Goal: Find specific page/section: Find specific page/section

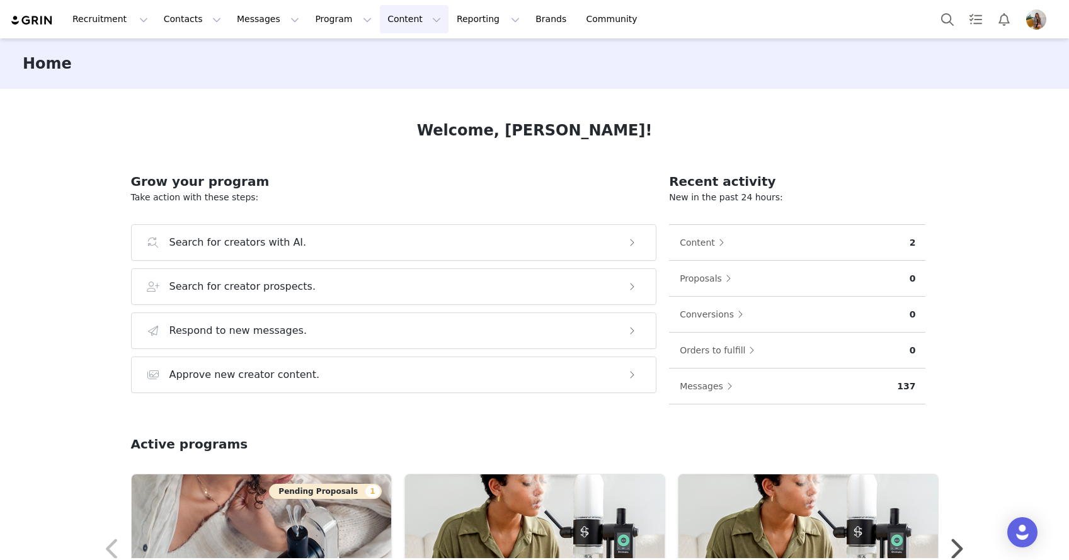
click at [387, 30] on button "Content Content" at bounding box center [414, 19] width 69 height 28
click at [418, 81] on p "Media Library" at bounding box center [394, 78] width 60 height 13
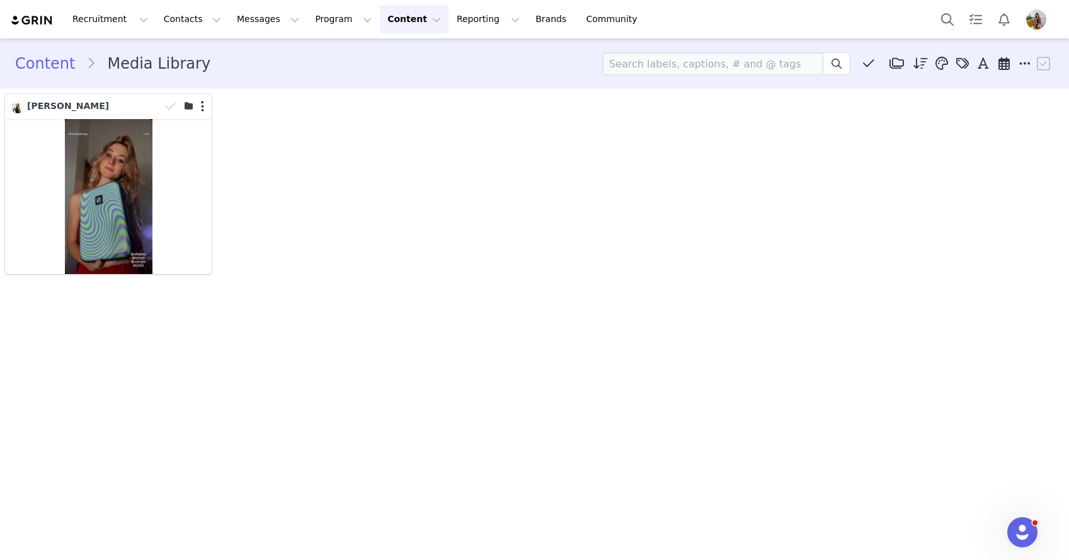
click at [383, 28] on button "Content Content" at bounding box center [414, 19] width 69 height 28
click at [399, 55] on p "Creator Content" at bounding box center [399, 55] width 71 height 13
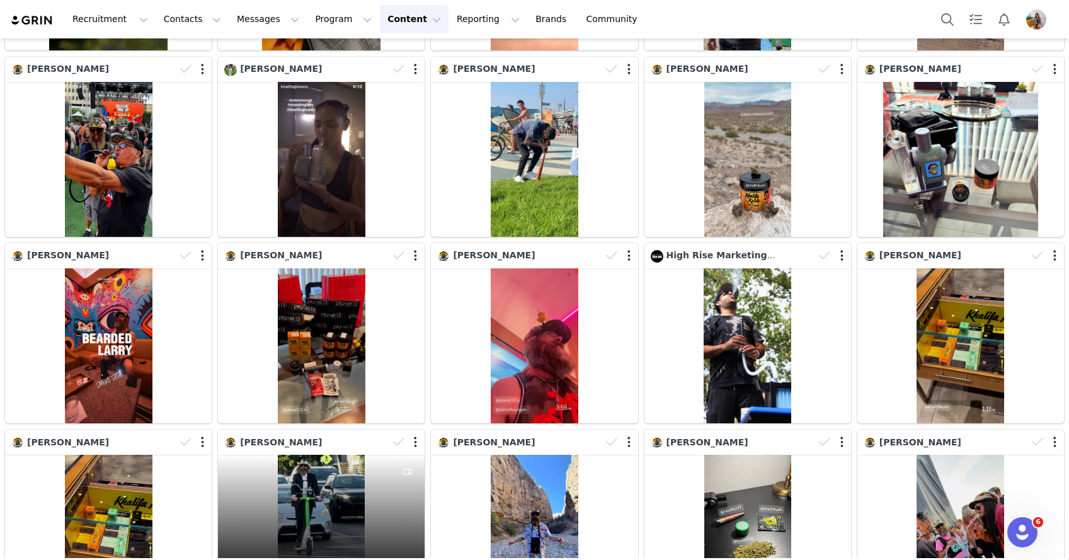
scroll to position [1450, 0]
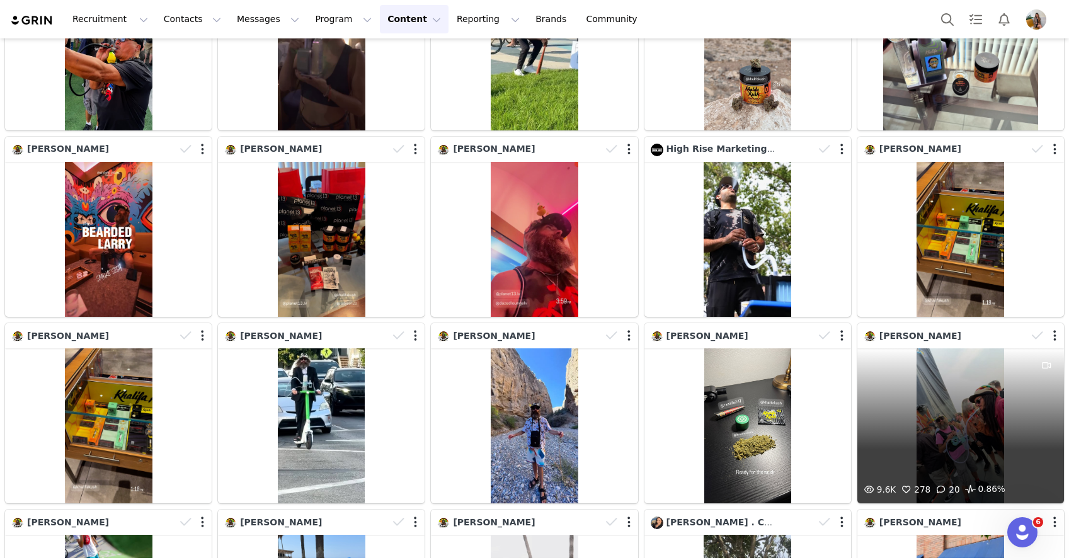
click at [969, 408] on div "9.6K 278 20 0.86%" at bounding box center [960, 425] width 207 height 155
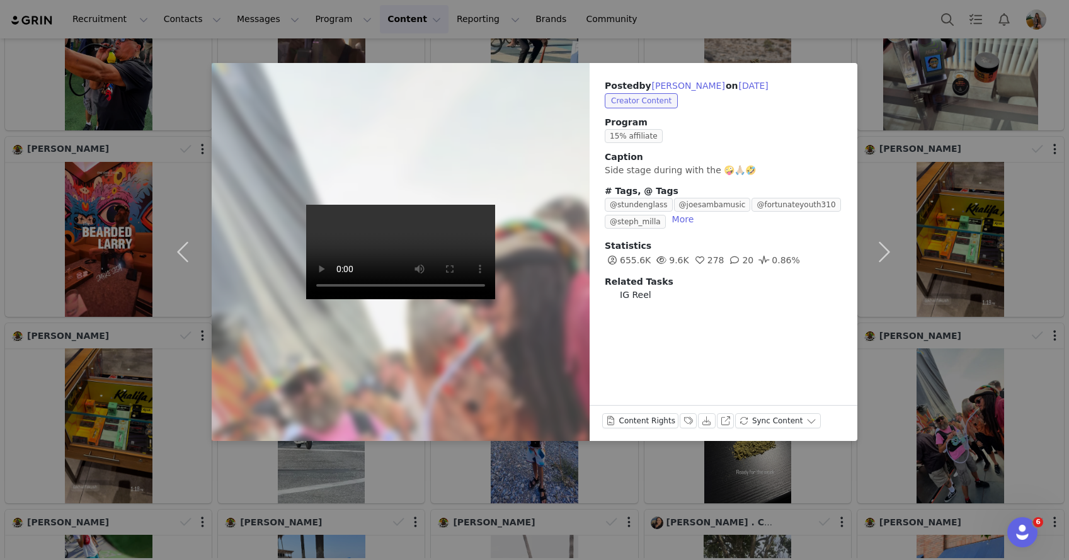
click at [435, 261] on video at bounding box center [400, 252] width 189 height 94
click at [479, 299] on video at bounding box center [400, 252] width 189 height 94
click at [432, 298] on video at bounding box center [400, 252] width 189 height 94
click at [840, 49] on div "Posted by [PERSON_NAME] on [DATE] Creator Content Program 15% affiliate Caption…" at bounding box center [534, 280] width 1069 height 560
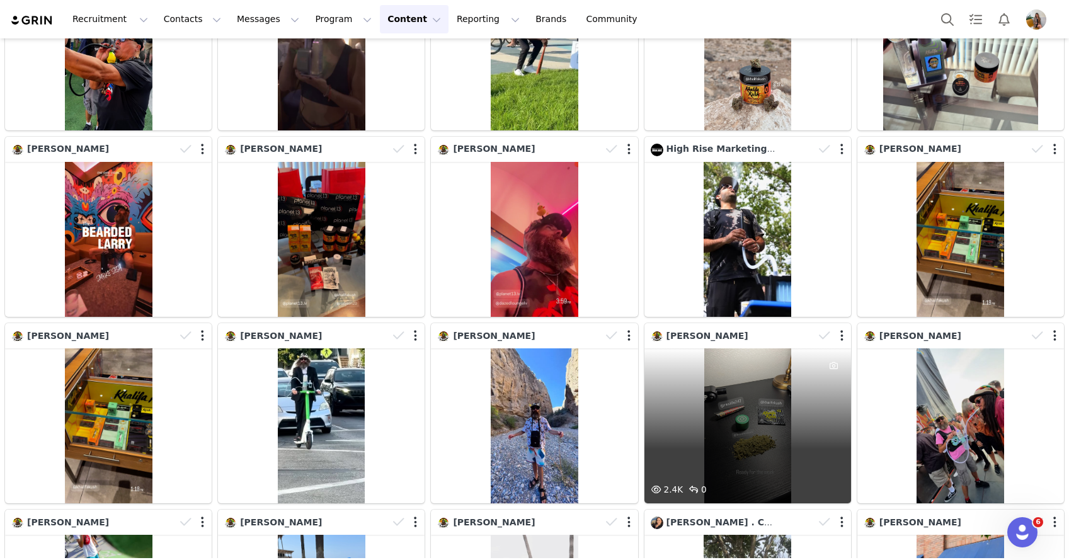
scroll to position [1771, 0]
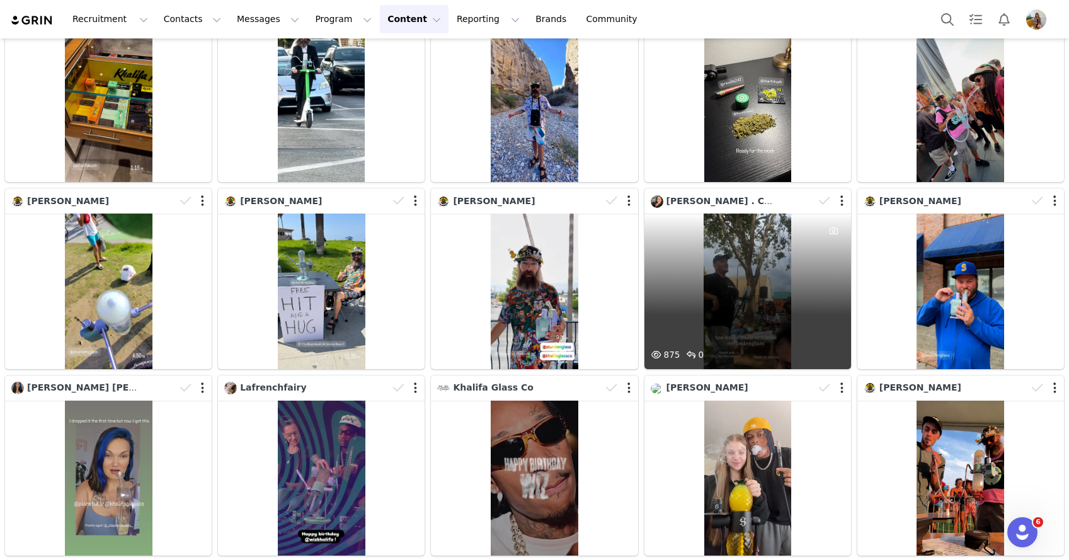
click at [748, 294] on div "875 0" at bounding box center [747, 291] width 207 height 155
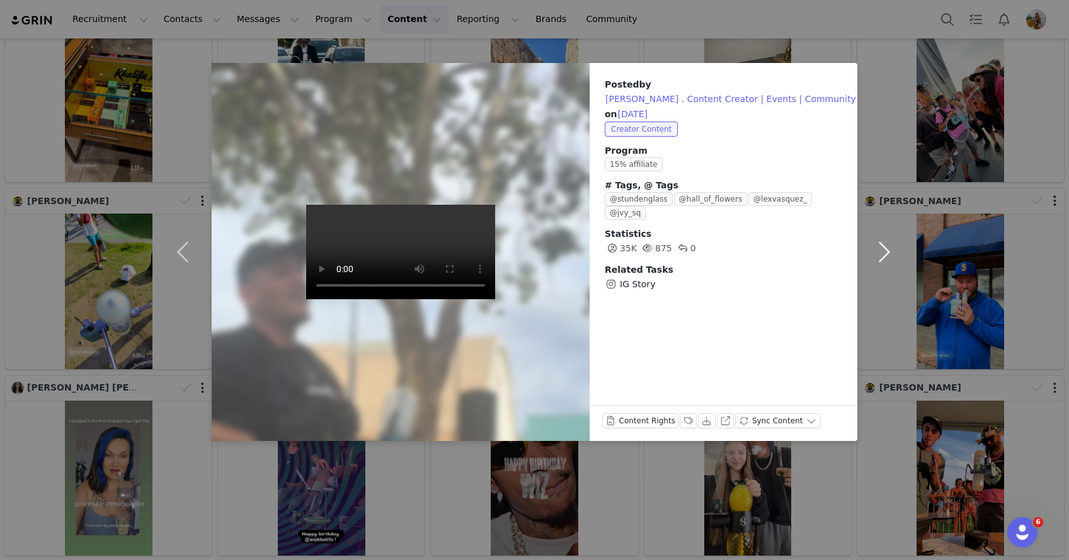
click at [879, 155] on button "button" at bounding box center [883, 252] width 53 height 378
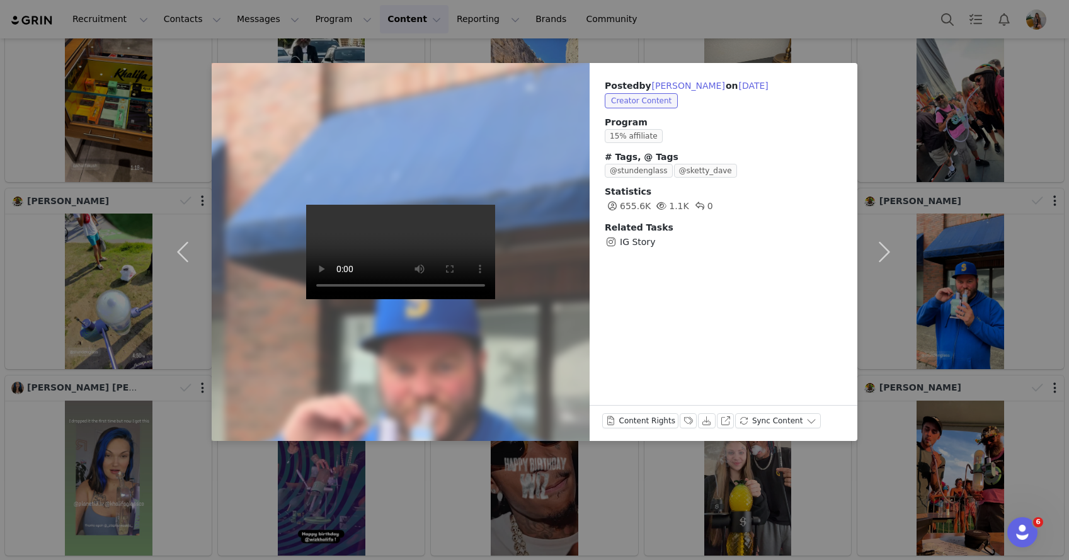
click at [853, 82] on div "Posted by [PERSON_NAME] on [DATE] Creator Content Program 15% affiliate # Tags,…" at bounding box center [724, 164] width 268 height 202
click at [821, 64] on div "Posted by [PERSON_NAME] on [DATE] Creator Content Program 15% affiliate # Tags,…" at bounding box center [724, 164] width 268 height 202
click at [908, 264] on button "button" at bounding box center [883, 252] width 53 height 378
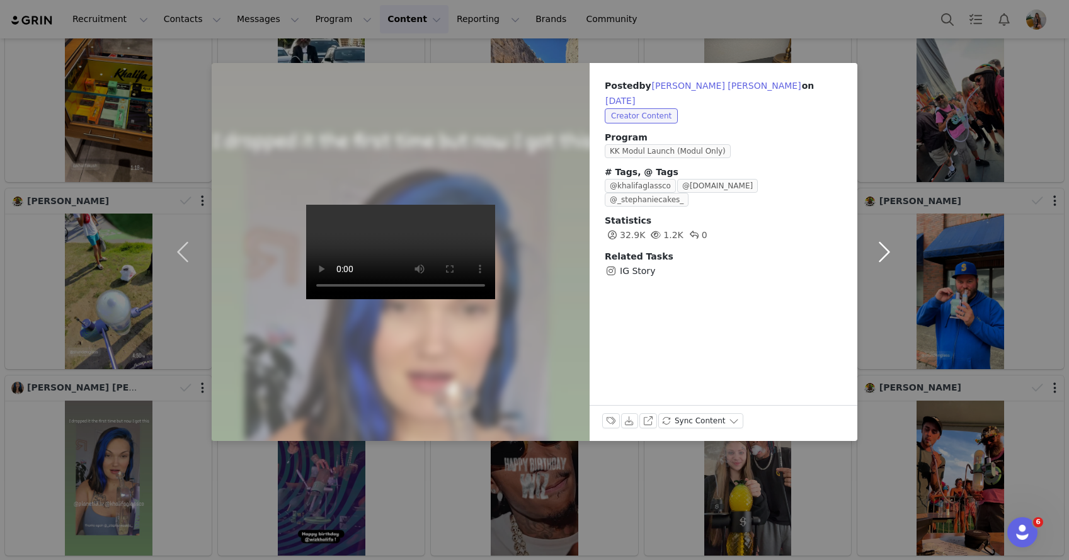
click at [876, 198] on button "button" at bounding box center [883, 252] width 53 height 378
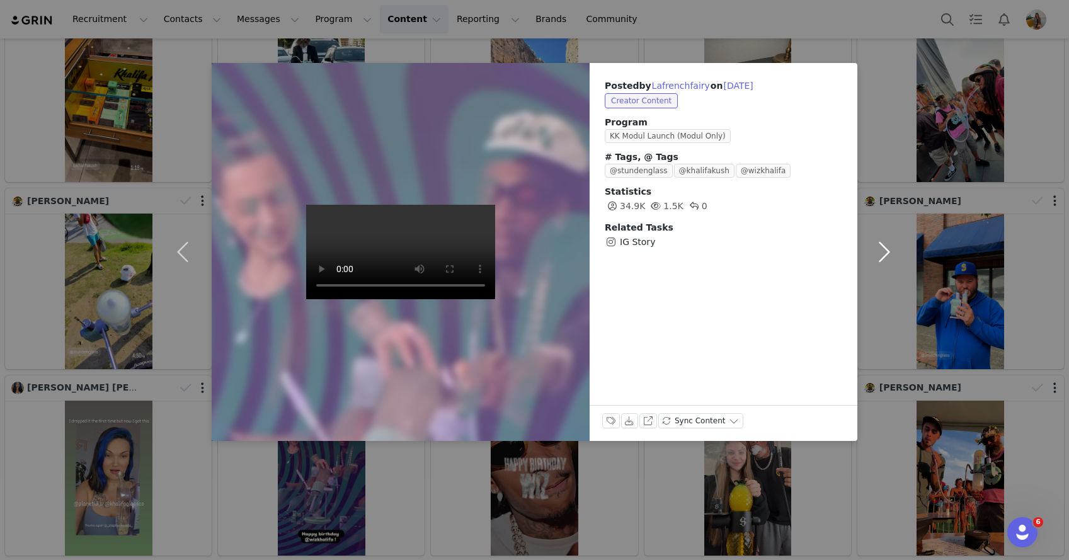
click at [871, 86] on button "button" at bounding box center [883, 252] width 53 height 378
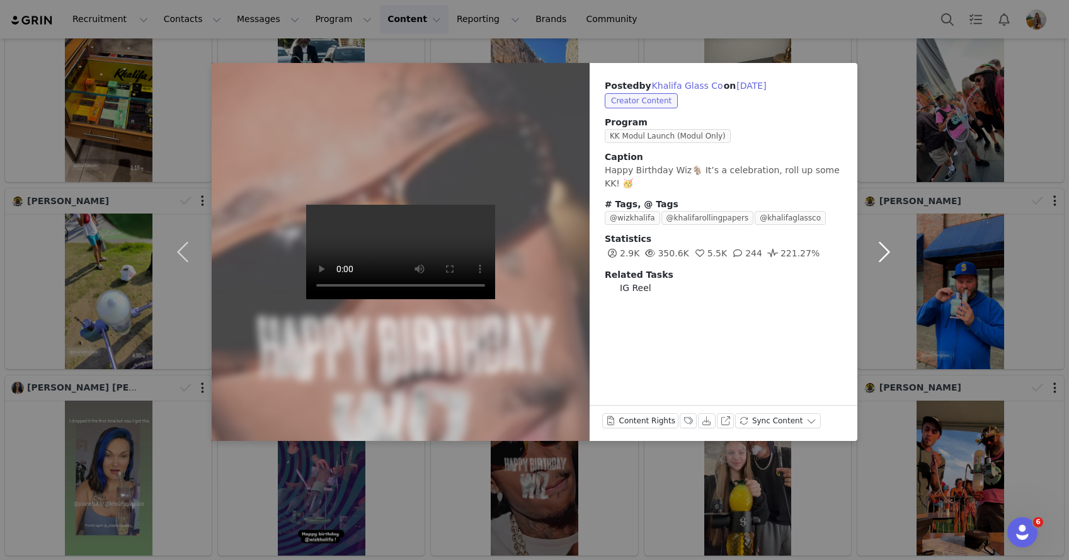
click at [900, 86] on button "button" at bounding box center [883, 252] width 53 height 378
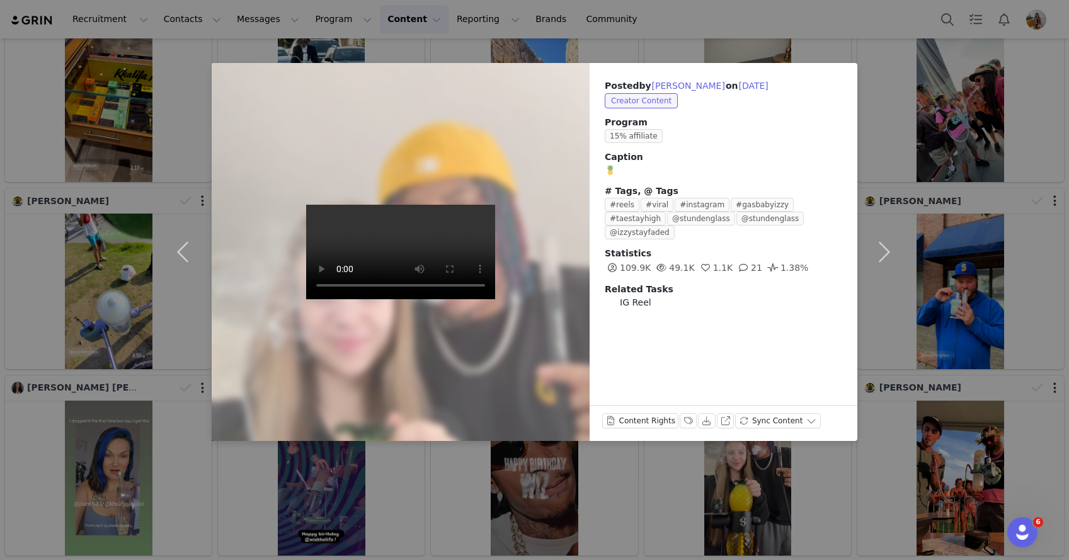
click at [879, 45] on div "Posted by [PERSON_NAME] on [DATE] Creator Content Program 15% affiliate Caption…" at bounding box center [534, 280] width 1069 height 560
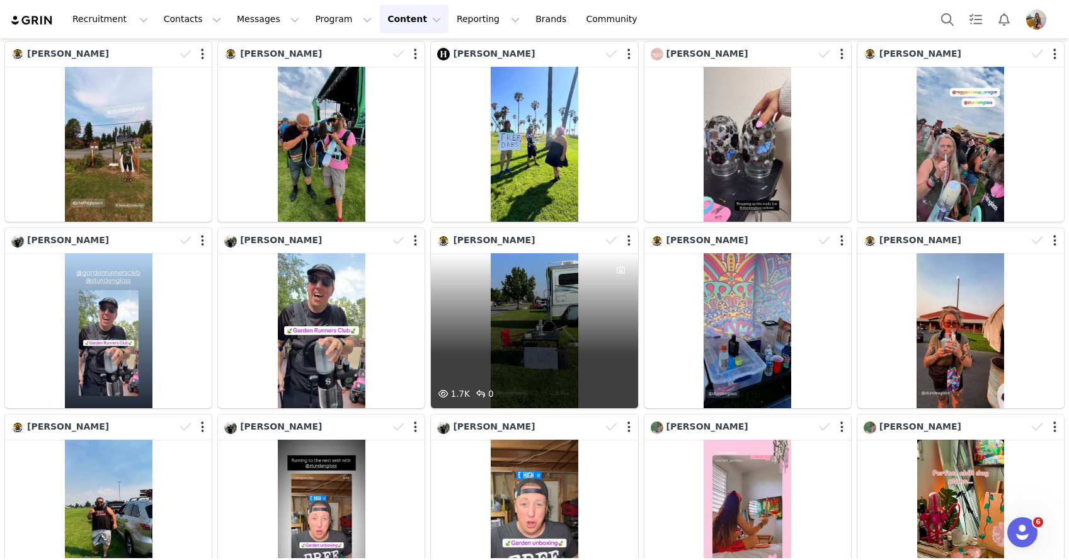
scroll to position [2268, 0]
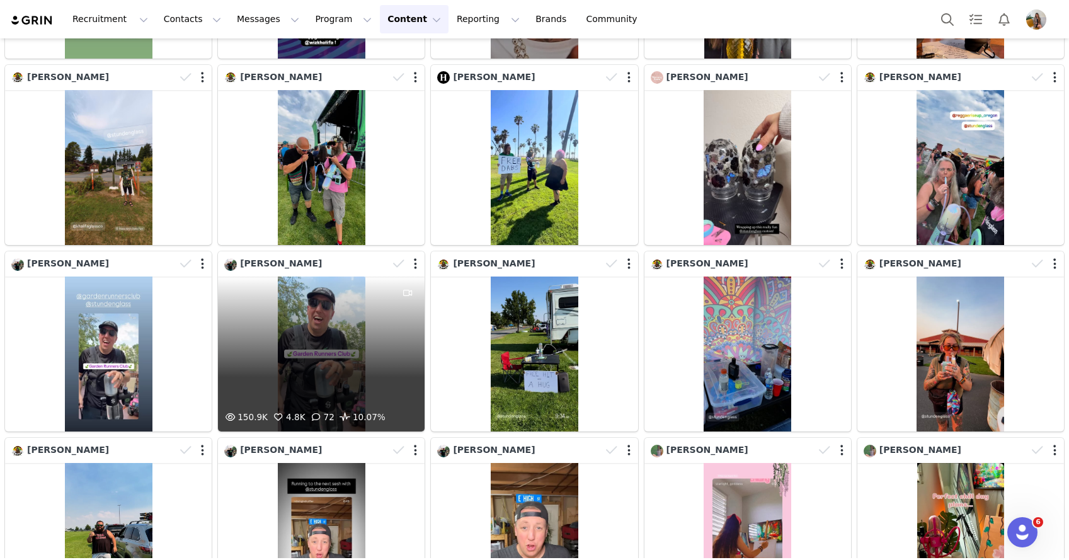
click at [311, 346] on div "150.9K 4.8K 72 10.07%" at bounding box center [321, 354] width 207 height 155
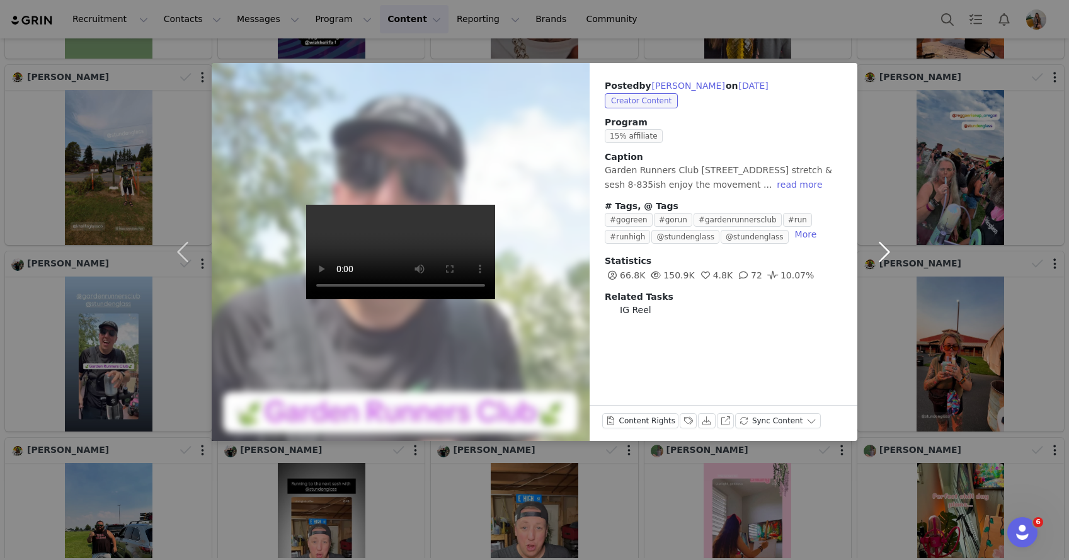
click at [890, 103] on button "button" at bounding box center [883, 252] width 53 height 378
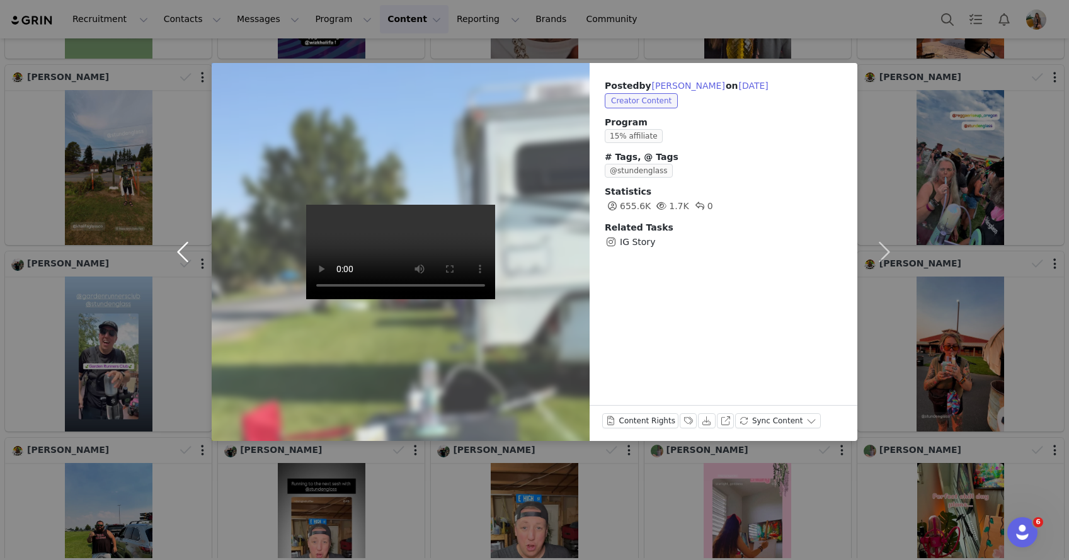
click at [176, 86] on button "button" at bounding box center [185, 252] width 53 height 378
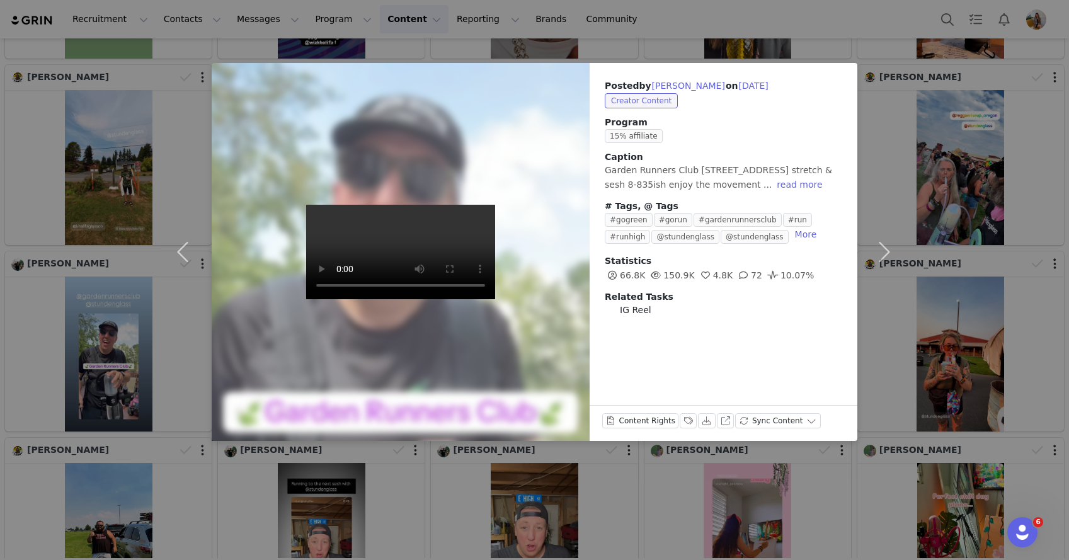
click at [1037, 127] on div "Posted by [PERSON_NAME] on [DATE] Creator Content Program 15% affiliate Caption…" at bounding box center [534, 280] width 1069 height 560
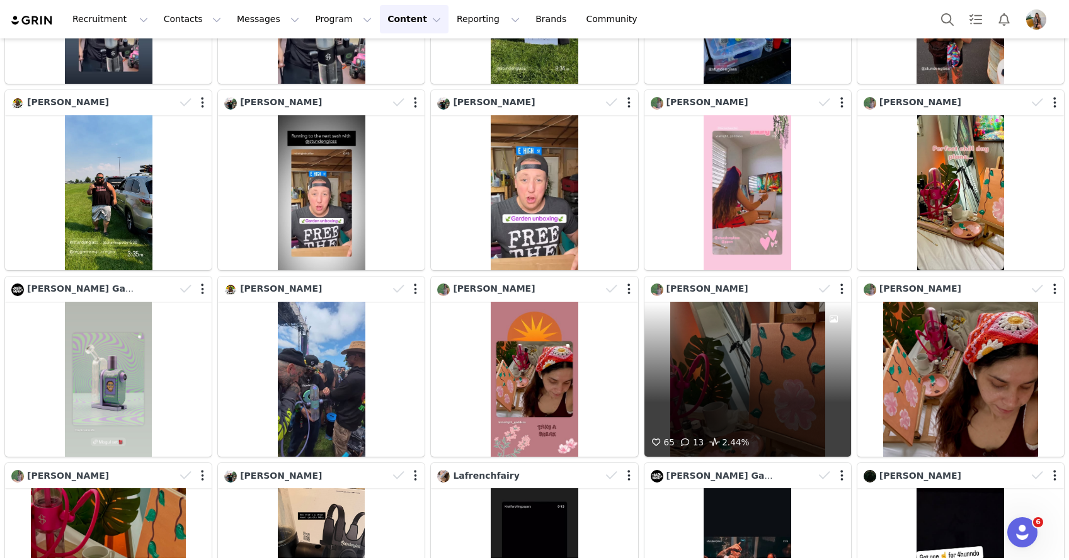
scroll to position [2615, 0]
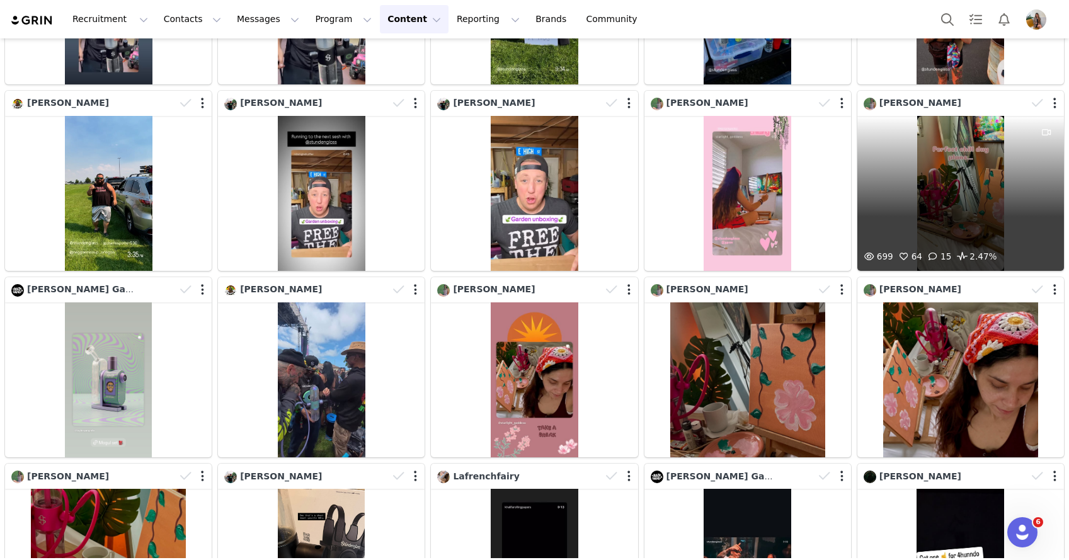
click at [954, 191] on div "699 64 15 2.47%" at bounding box center [960, 193] width 207 height 155
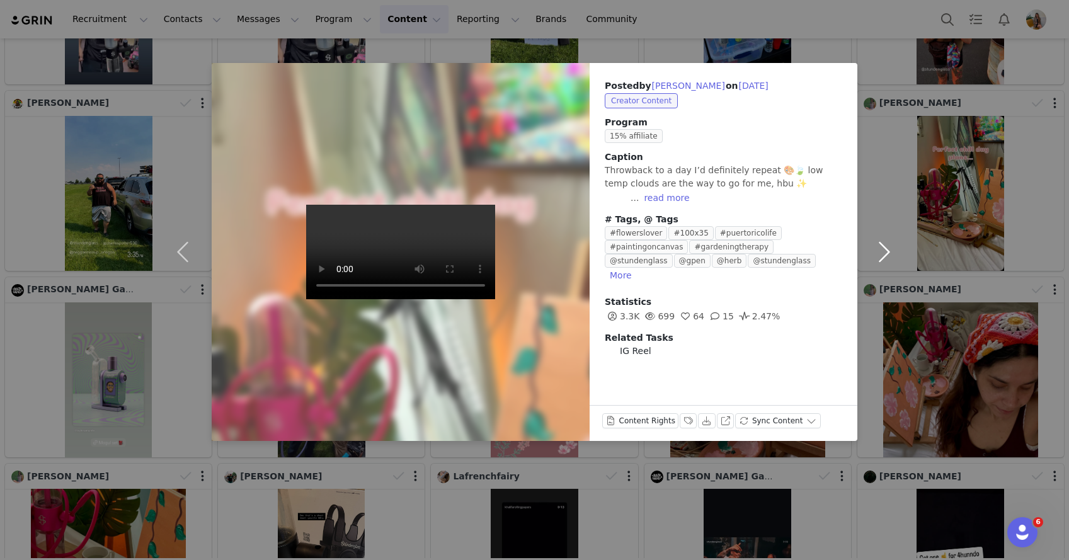
click at [893, 114] on button "button" at bounding box center [883, 252] width 53 height 378
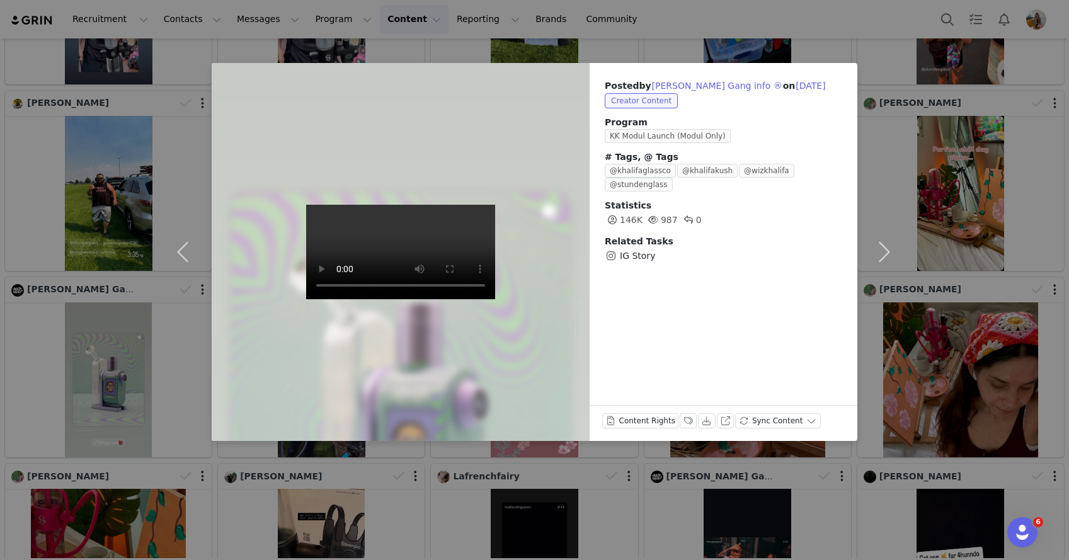
click at [1051, 54] on div "Posted by [PERSON_NAME] Gang info ® on [DATE] Creator Content Program KK Modul …" at bounding box center [534, 280] width 1069 height 560
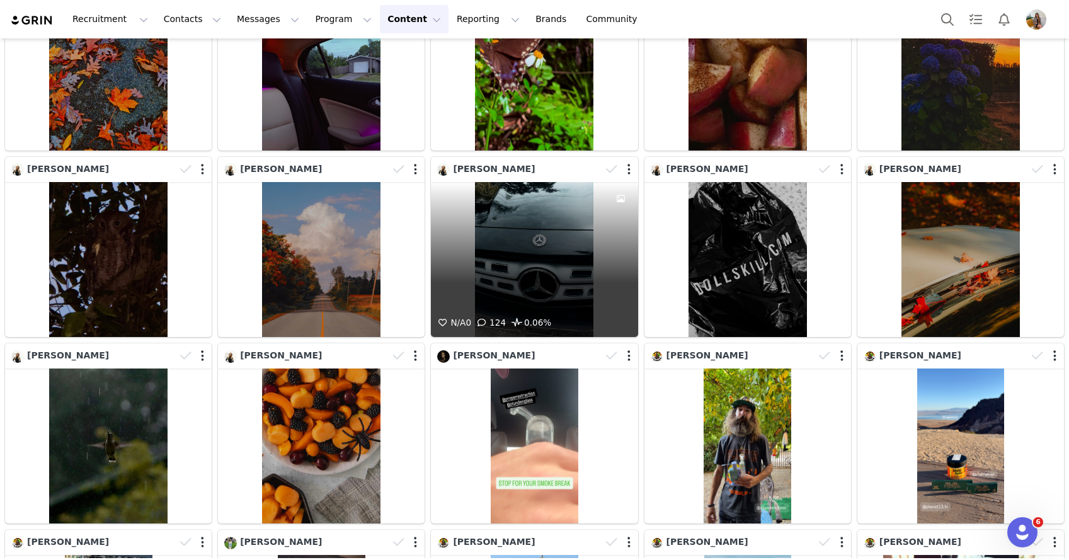
scroll to position [911, 0]
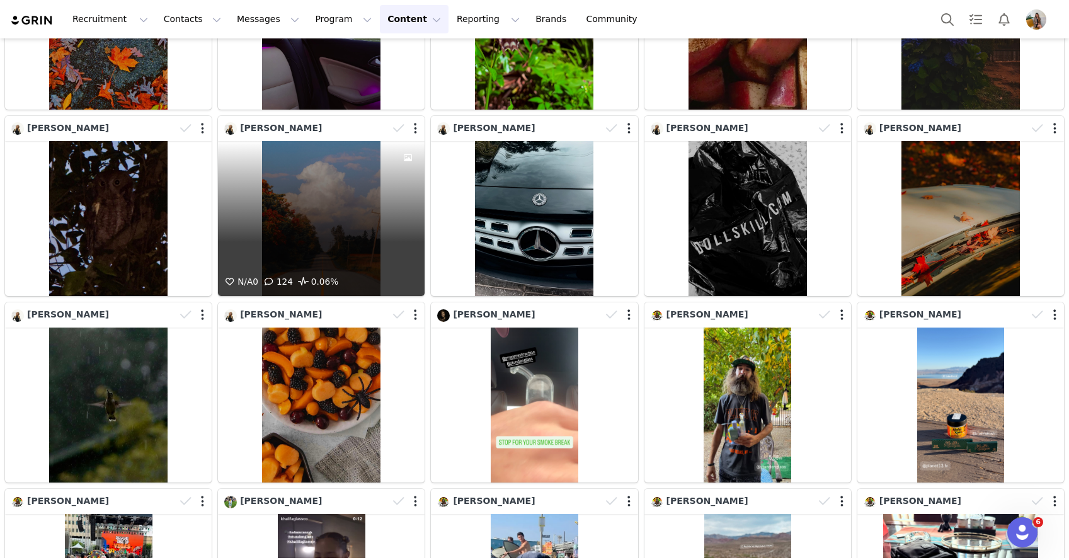
click at [314, 226] on div "N/A 0 124 0.06%" at bounding box center [321, 218] width 207 height 155
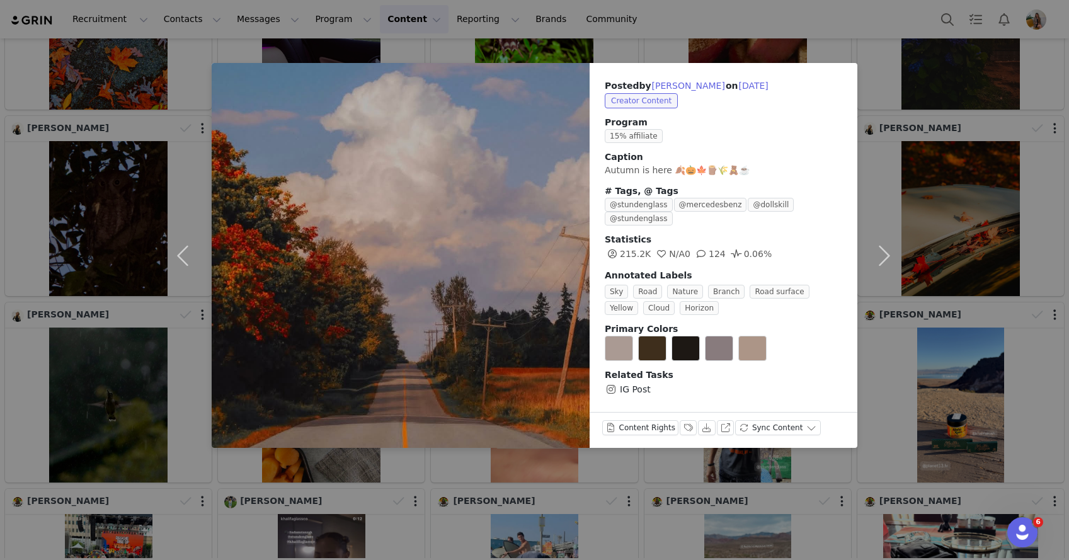
click at [1036, 151] on div "Posted by [PERSON_NAME] on [DATE] Creator Content Program 15% affiliate Caption…" at bounding box center [534, 280] width 1069 height 560
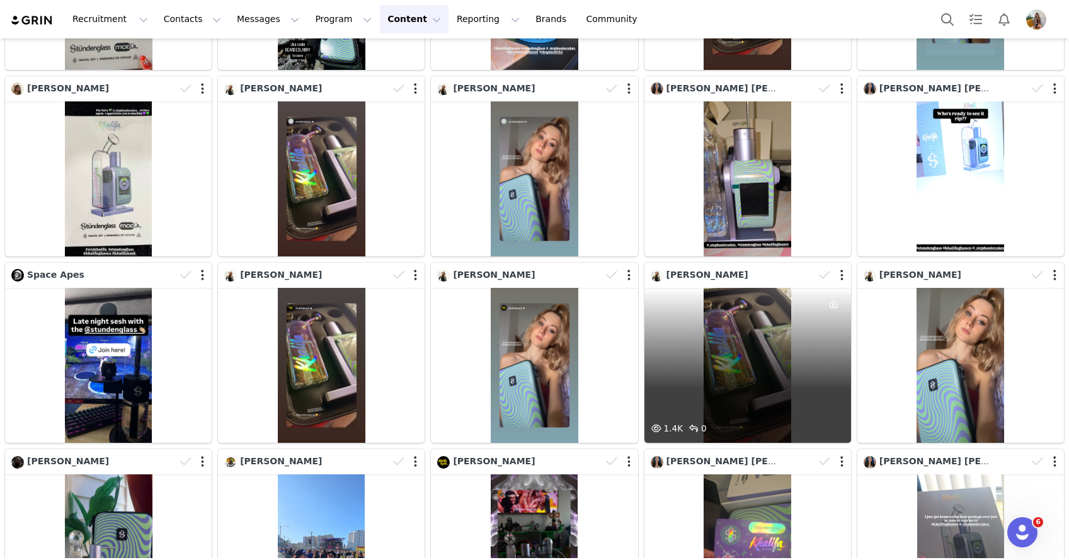
scroll to position [12864, 0]
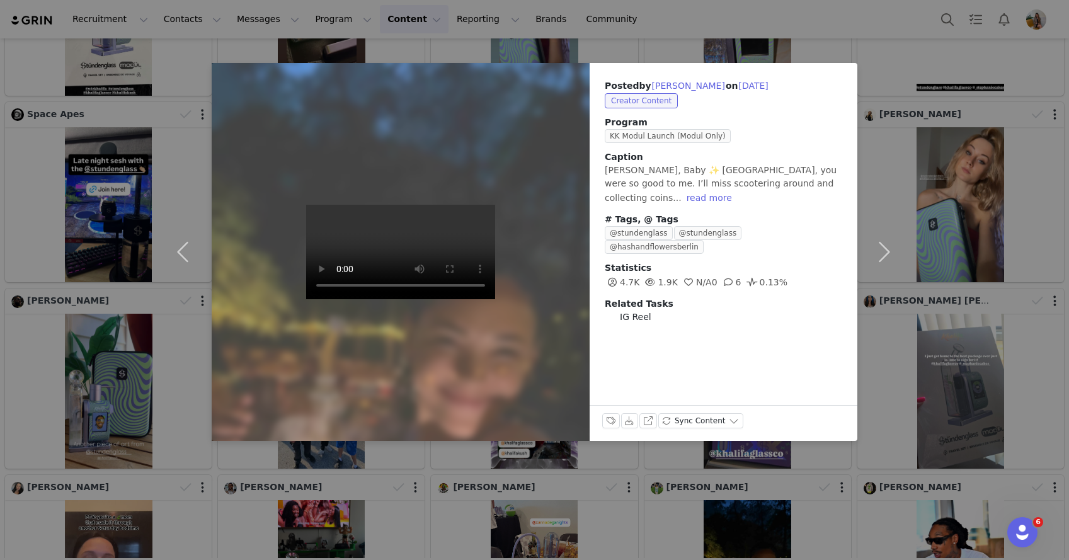
click at [436, 175] on div at bounding box center [401, 252] width 416 height 416
click at [808, 47] on div "Posted by [PERSON_NAME] on [DATE] Creator Content Program KK Modul Launch (Modu…" at bounding box center [534, 280] width 1069 height 560
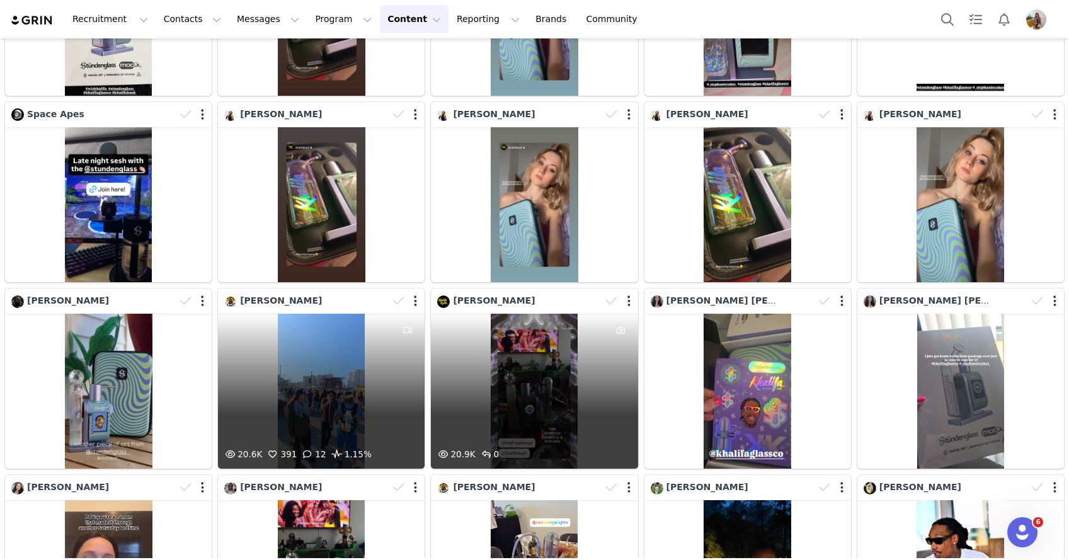
click at [331, 314] on div "20.6K 391 12 1.15%" at bounding box center [321, 391] width 207 height 155
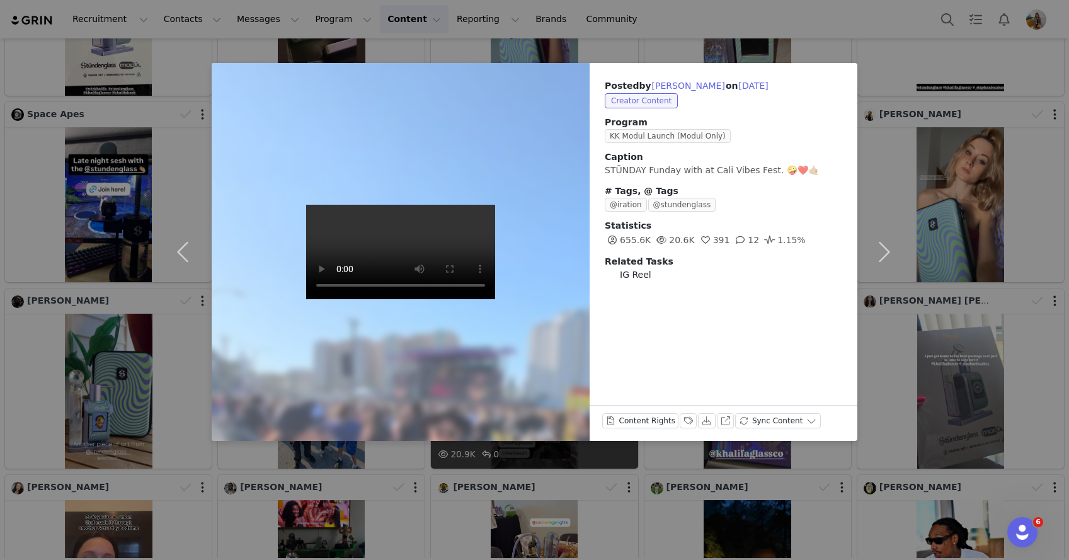
click at [543, 481] on div "Posted by [PERSON_NAME] on [DATE] Creator Content Program KK Modul Launch (Modu…" at bounding box center [534, 280] width 1069 height 560
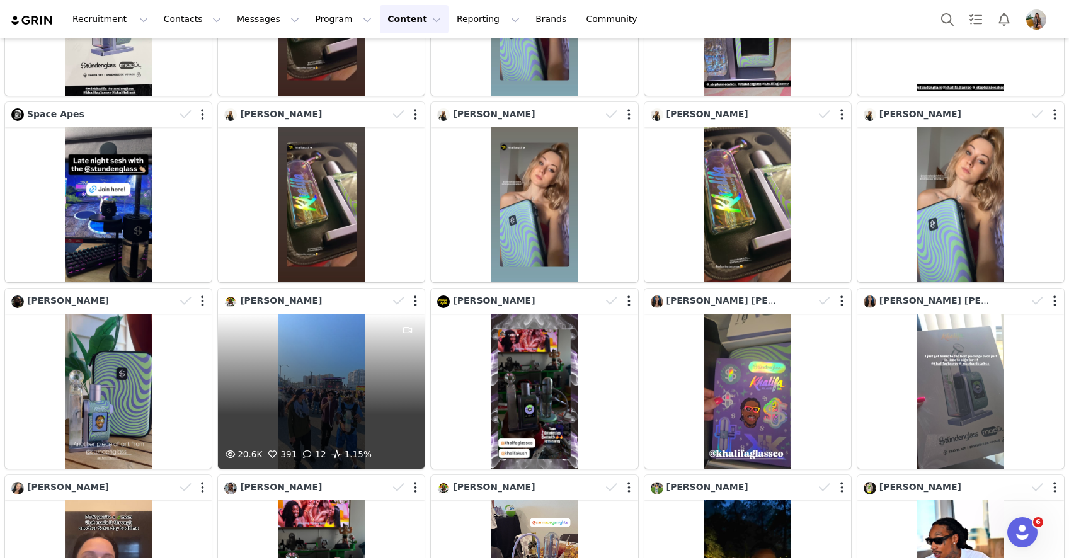
click at [319, 314] on div "20.6K 391 12 1.15%" at bounding box center [321, 391] width 207 height 155
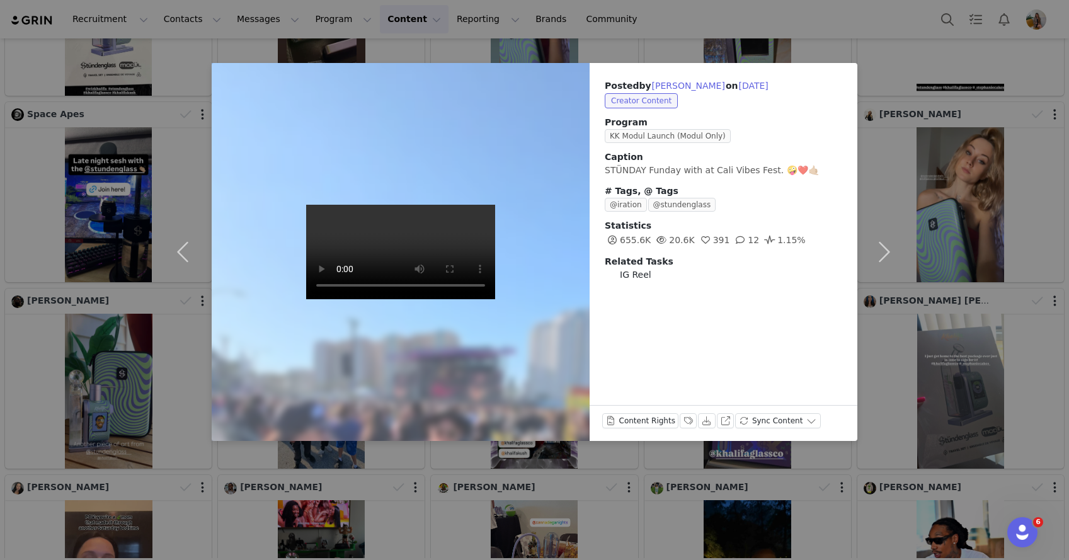
click at [849, 75] on div "Posted by [PERSON_NAME] on [DATE] Creator Content Program KK Modul Launch (Modu…" at bounding box center [724, 180] width 268 height 234
click at [896, 79] on button "button" at bounding box center [883, 252] width 53 height 378
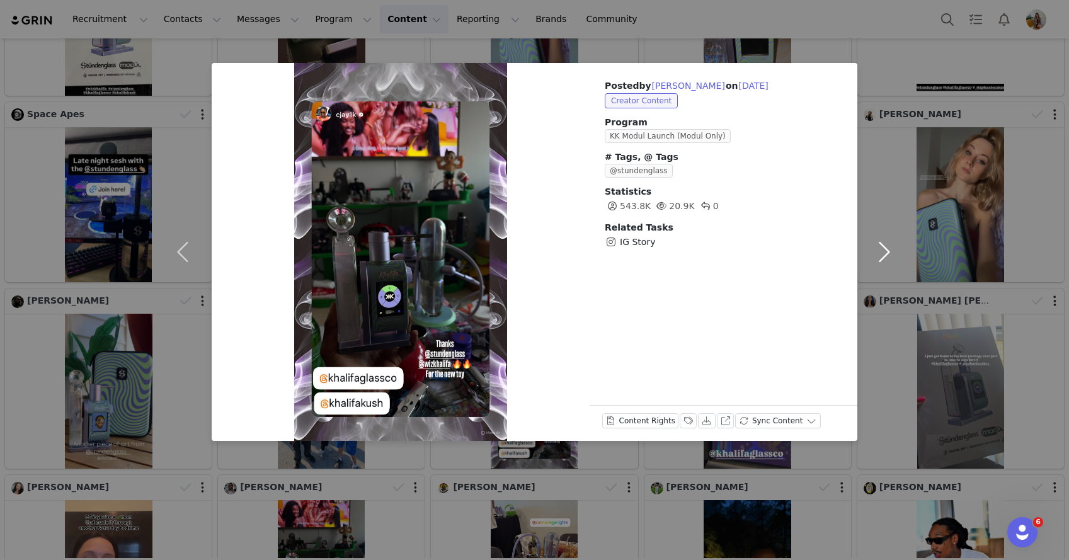
click at [886, 253] on button "button" at bounding box center [883, 252] width 53 height 378
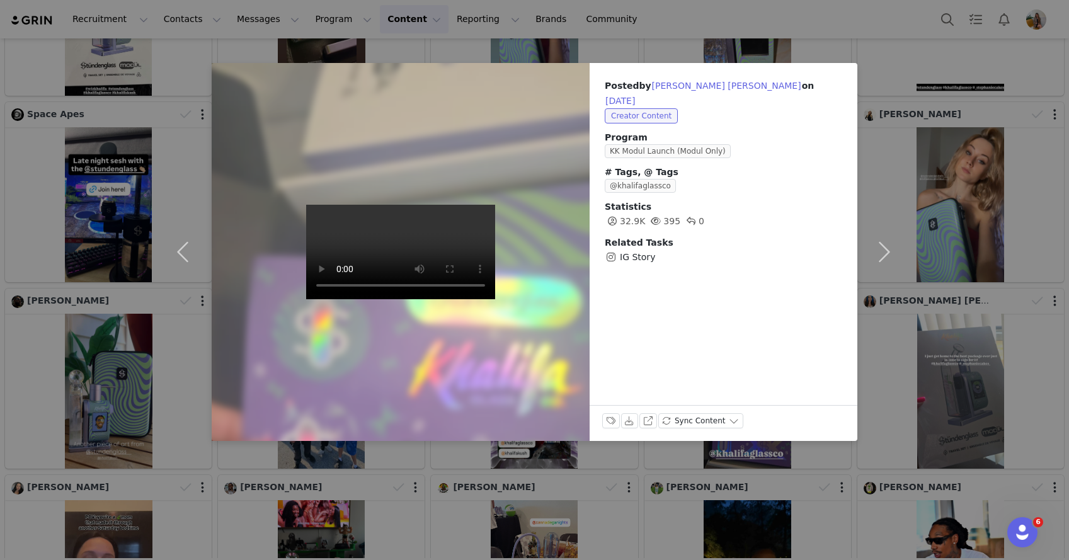
click at [855, 142] on div "Posted by [PERSON_NAME] [PERSON_NAME] on [DATE] Creator Content Program KK Modu…" at bounding box center [724, 171] width 268 height 217
click at [883, 129] on button "button" at bounding box center [883, 252] width 53 height 378
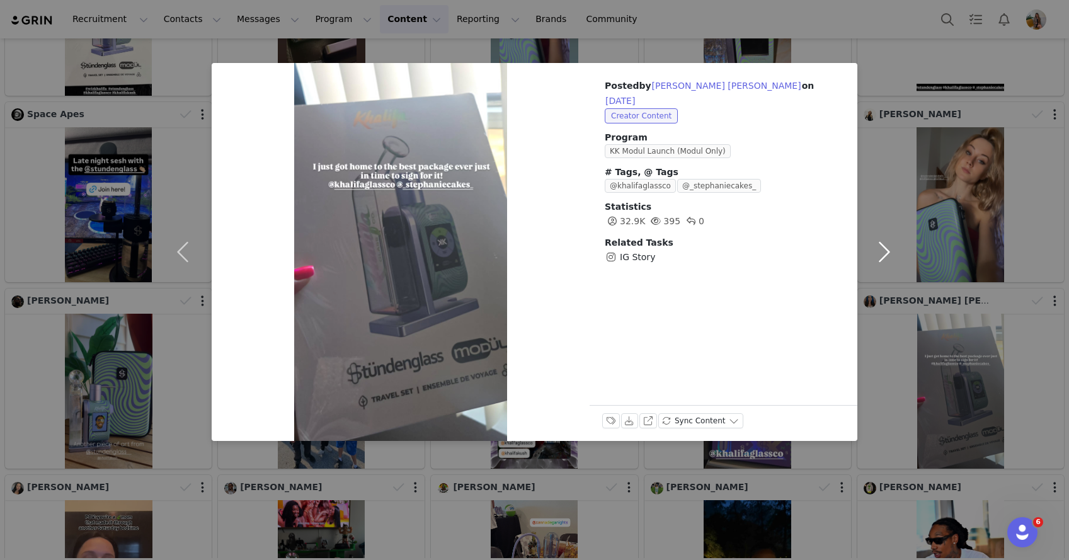
click at [883, 129] on button "button" at bounding box center [883, 252] width 53 height 378
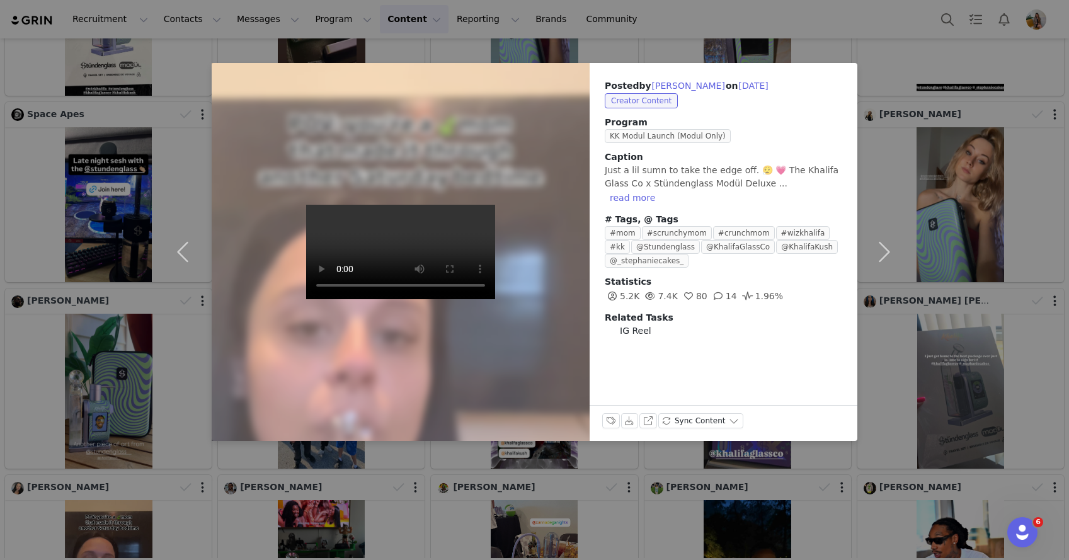
click at [1039, 34] on div "Posted by [PERSON_NAME] on [DATE] Creator Content Program KK Modul Launch (Modu…" at bounding box center [534, 280] width 1069 height 560
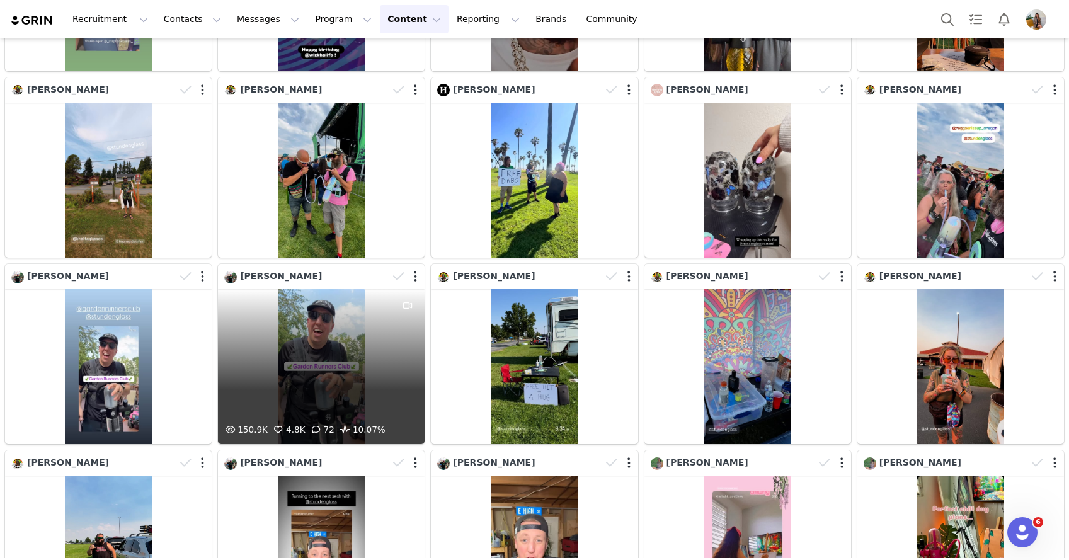
scroll to position [2253, 0]
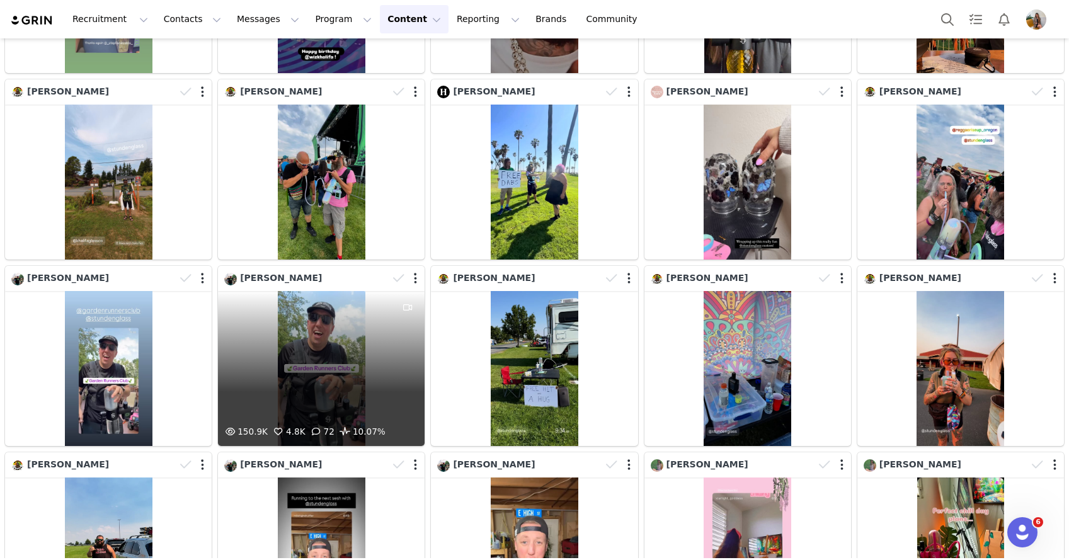
click at [331, 333] on div "150.9K 4.8K 72 10.07%" at bounding box center [321, 368] width 207 height 155
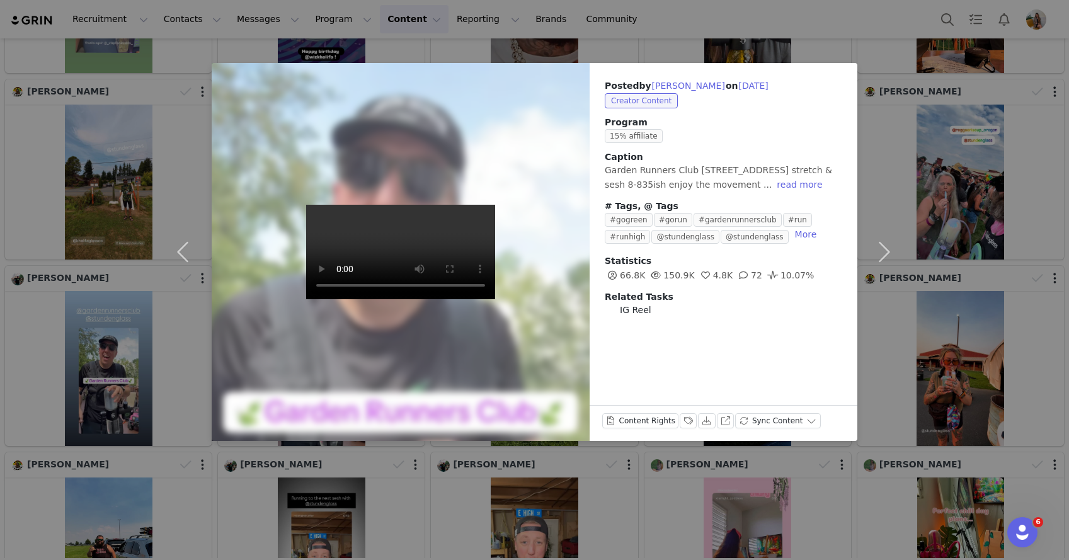
click at [236, 48] on div "Posted by [PERSON_NAME] on [DATE] Creator Content Program 15% affiliate Caption…" at bounding box center [534, 280] width 1069 height 560
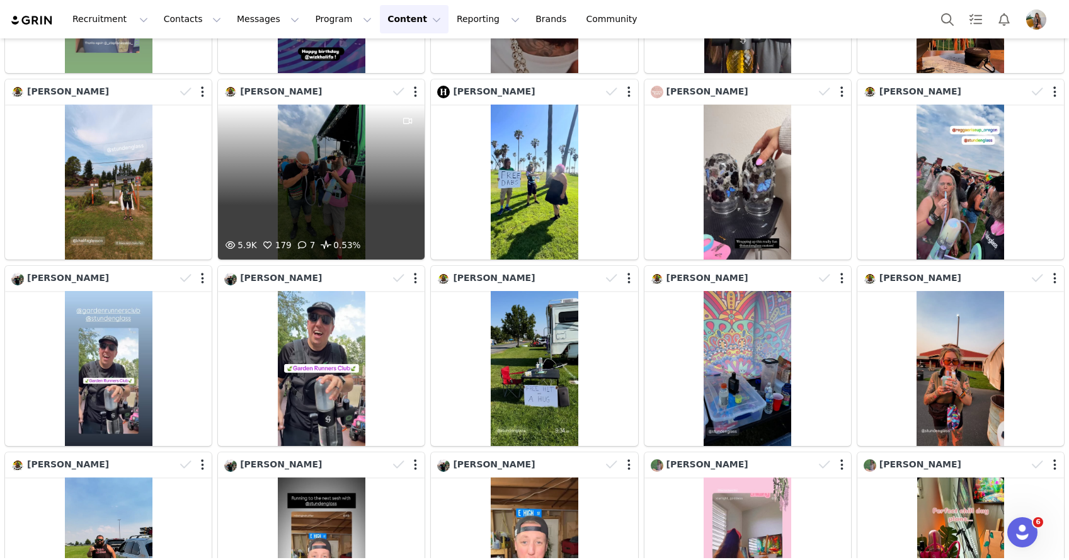
click at [336, 181] on div "5.9K 179 7 0.53%" at bounding box center [321, 182] width 207 height 155
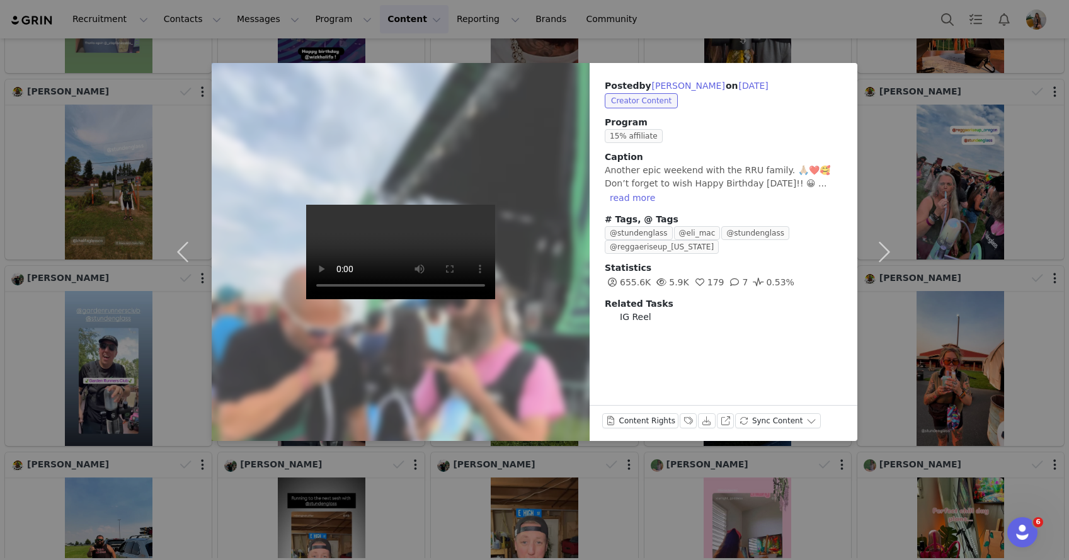
click at [867, 43] on div "Posted by [PERSON_NAME] on [DATE] Creator Content Program 15% affiliate Caption…" at bounding box center [534, 280] width 1069 height 560
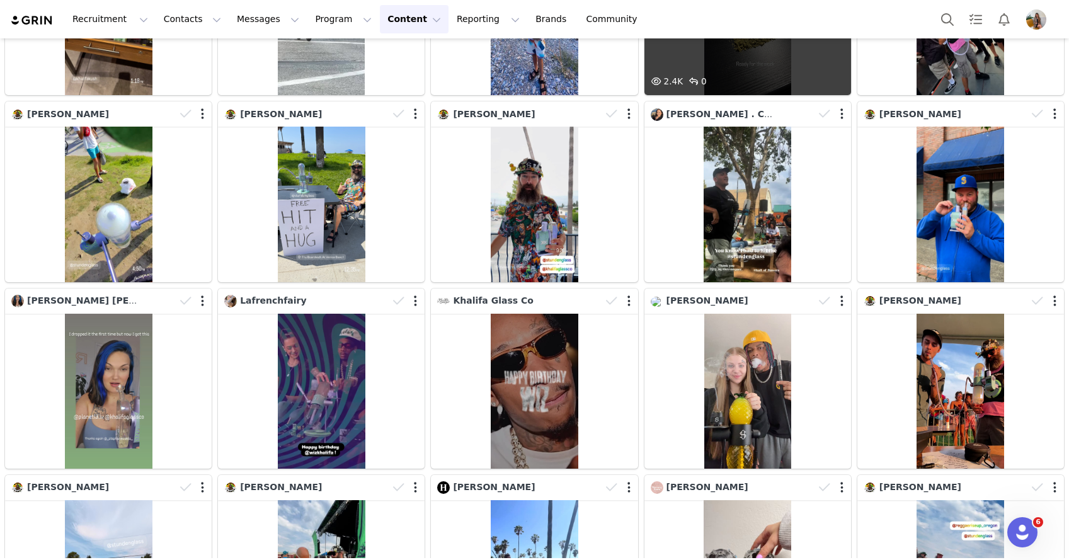
scroll to position [1979, 0]
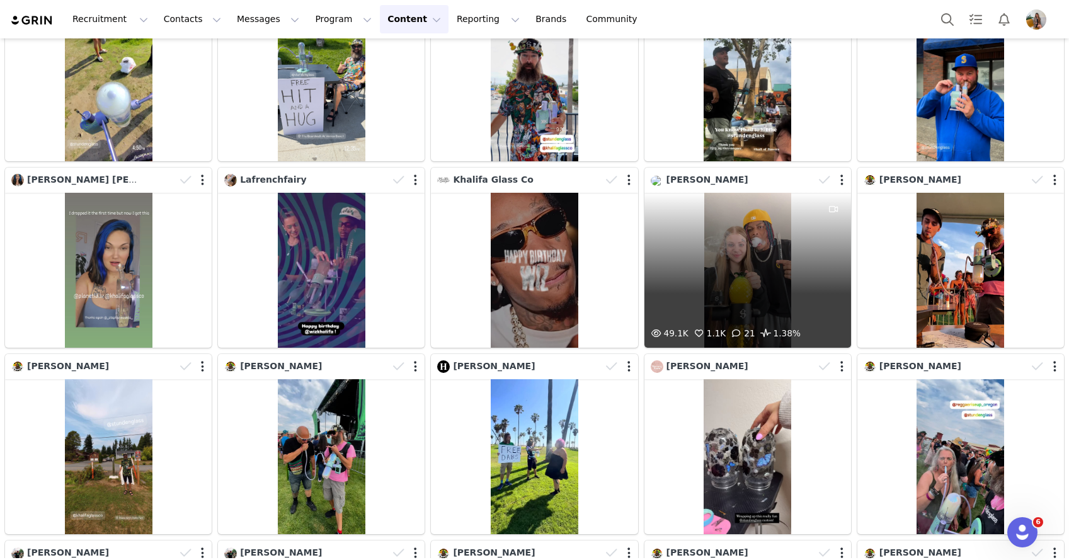
click at [773, 232] on div "49.1K 1.1K 21 1.38%" at bounding box center [747, 270] width 207 height 155
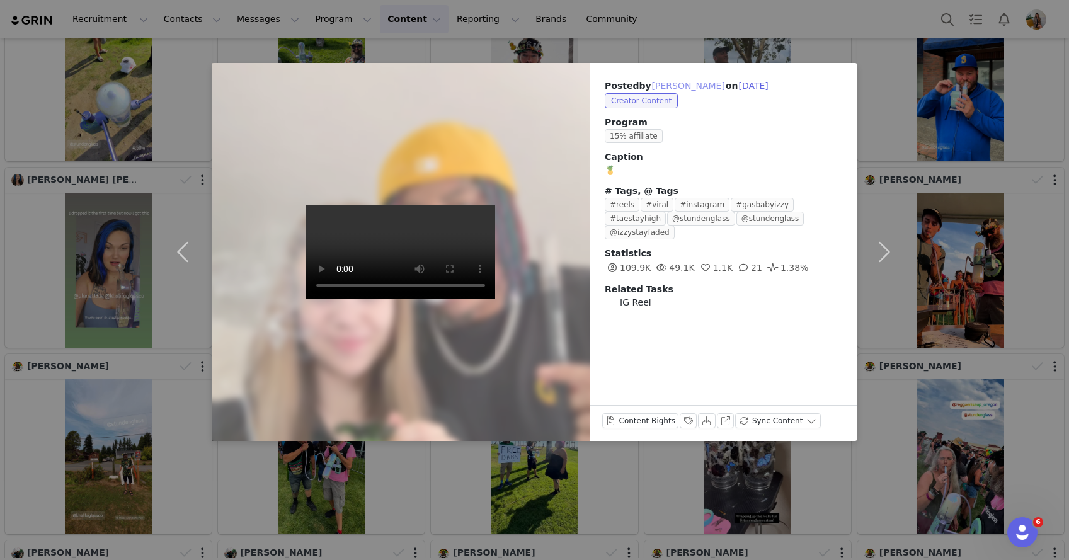
click at [697, 82] on button "[PERSON_NAME]" at bounding box center [688, 85] width 74 height 15
type input "[PERSON_NAME]"
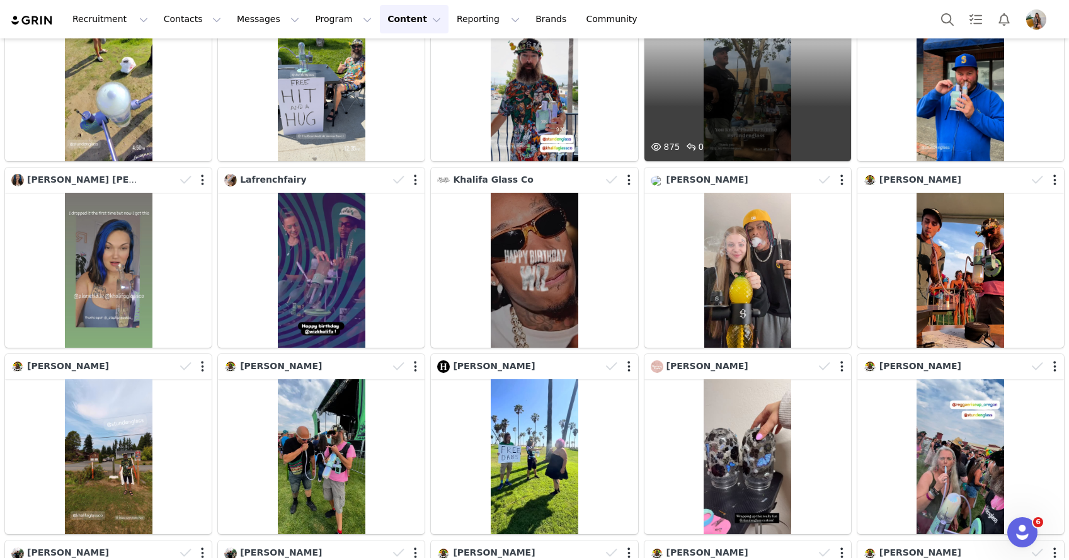
scroll to position [0, 0]
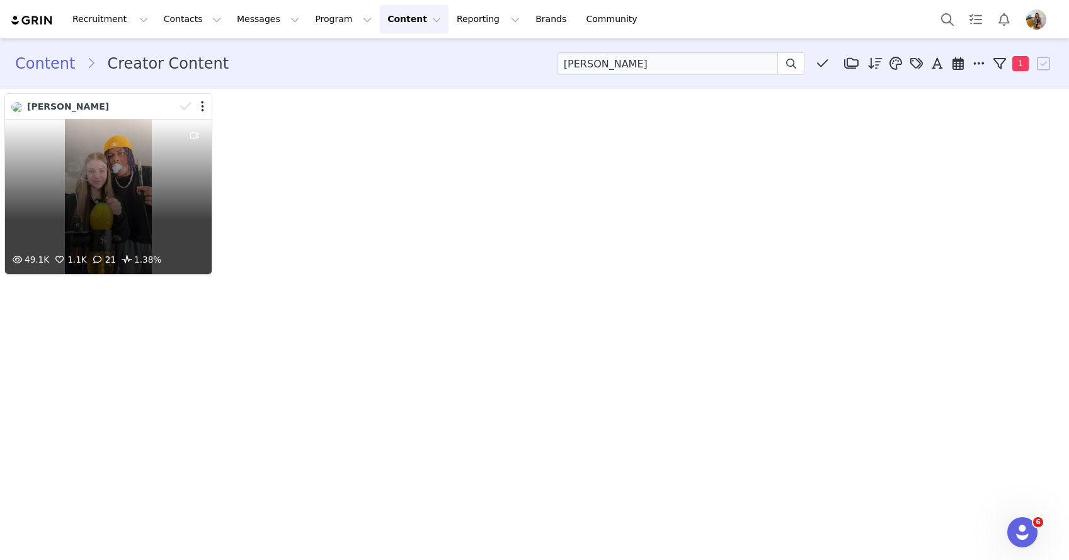
click at [132, 186] on div "49.1K 1.1K 21 1.38%" at bounding box center [108, 196] width 207 height 155
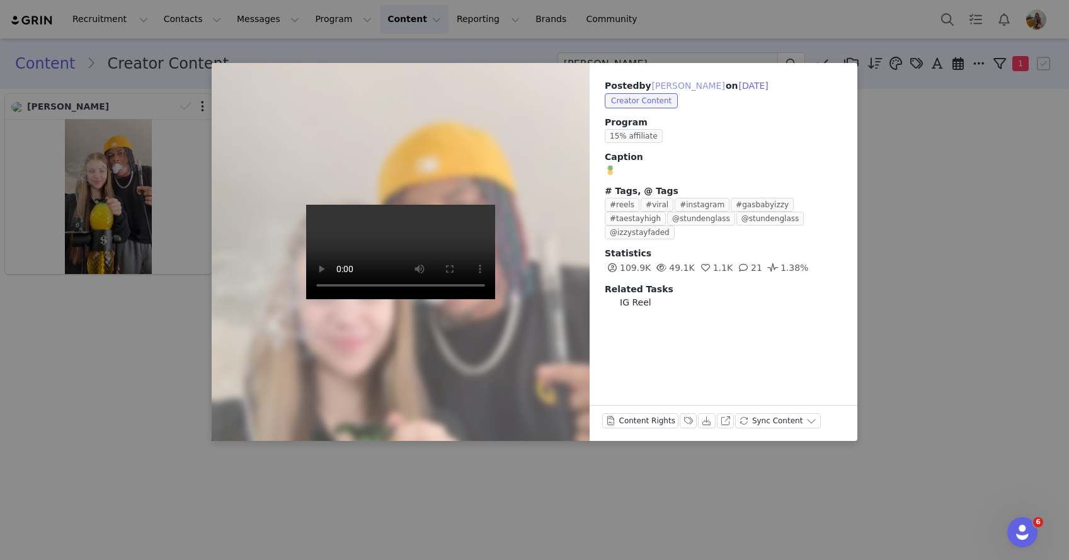
click at [701, 85] on button "[PERSON_NAME]" at bounding box center [688, 85] width 74 height 15
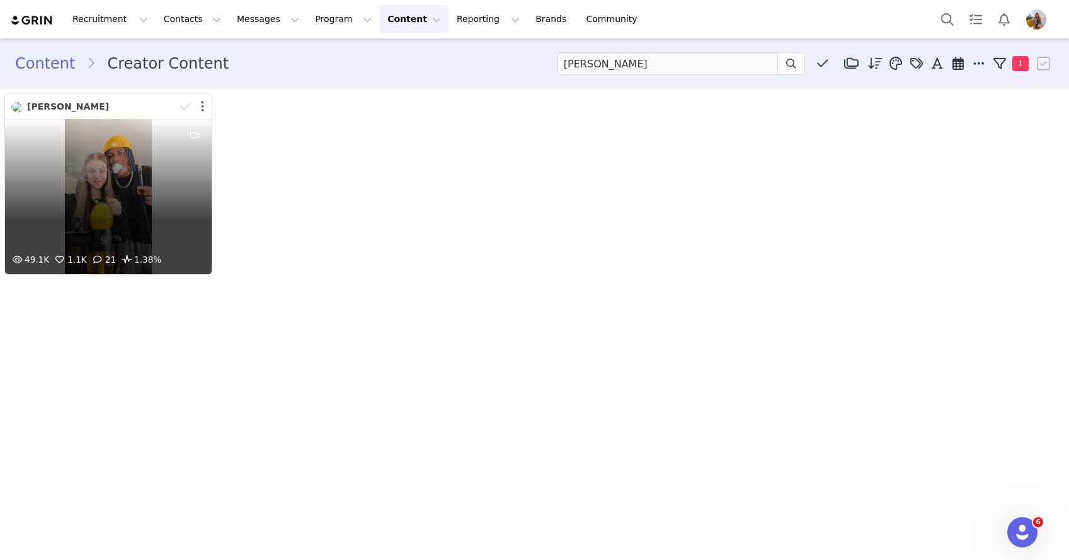
click at [202, 112] on button "button" at bounding box center [202, 106] width 3 height 13
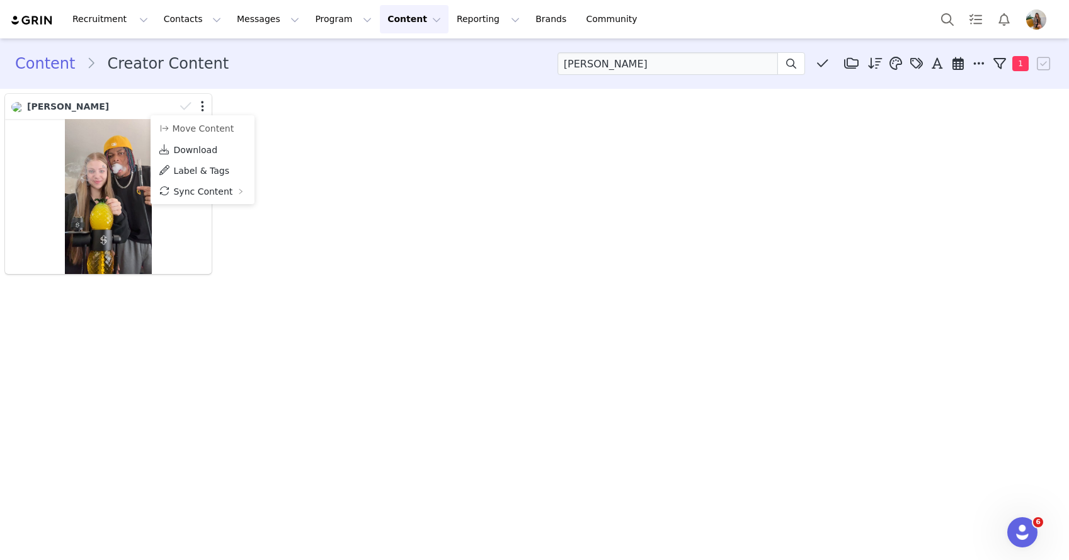
click at [415, 161] on div "[PERSON_NAME]" at bounding box center [534, 184] width 1065 height 186
click at [176, 11] on button "Contacts Contacts" at bounding box center [192, 19] width 72 height 28
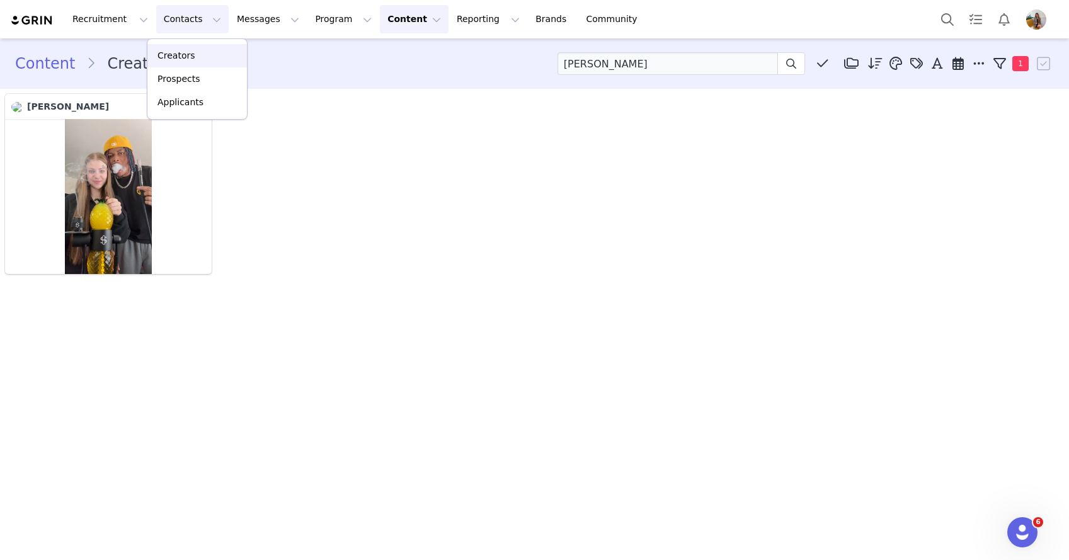
click at [189, 61] on p "Creators" at bounding box center [176, 55] width 38 height 13
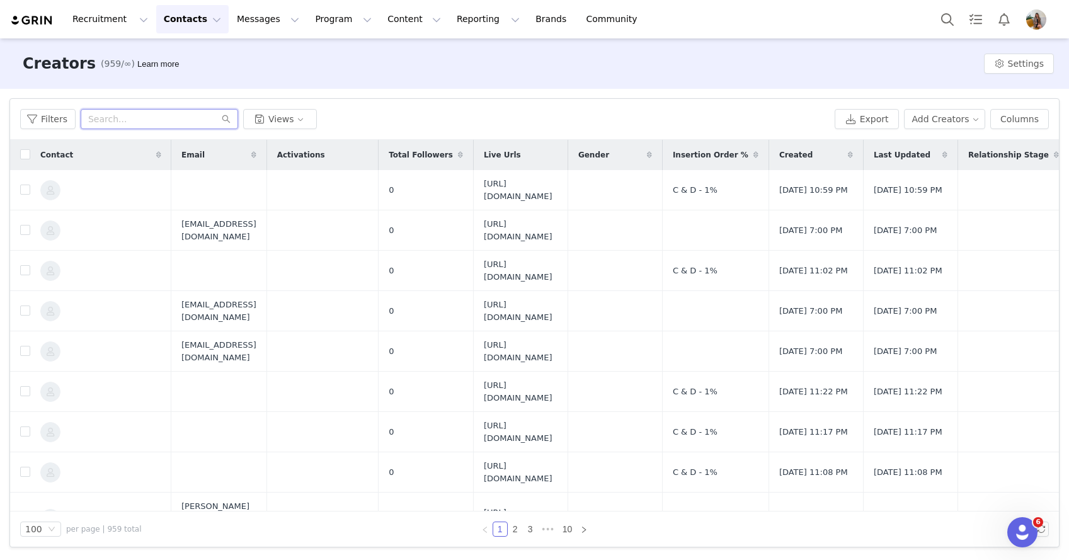
click at [196, 117] on input "text" at bounding box center [159, 119] width 157 height 20
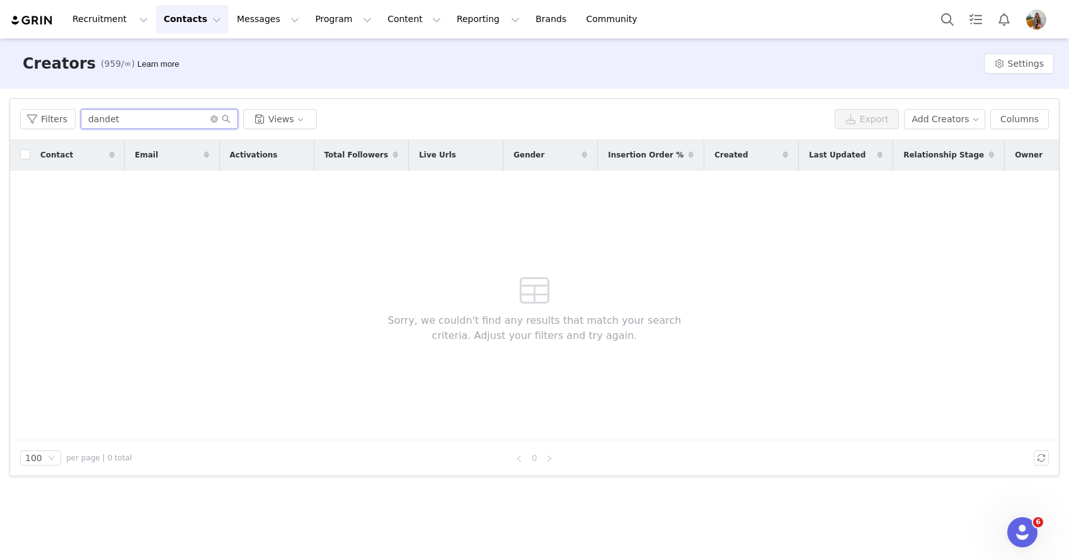
drag, startPoint x: 126, startPoint y: 119, endPoint x: 102, endPoint y: 120, distance: 23.9
click at [102, 122] on input "dandet" at bounding box center [159, 119] width 157 height 20
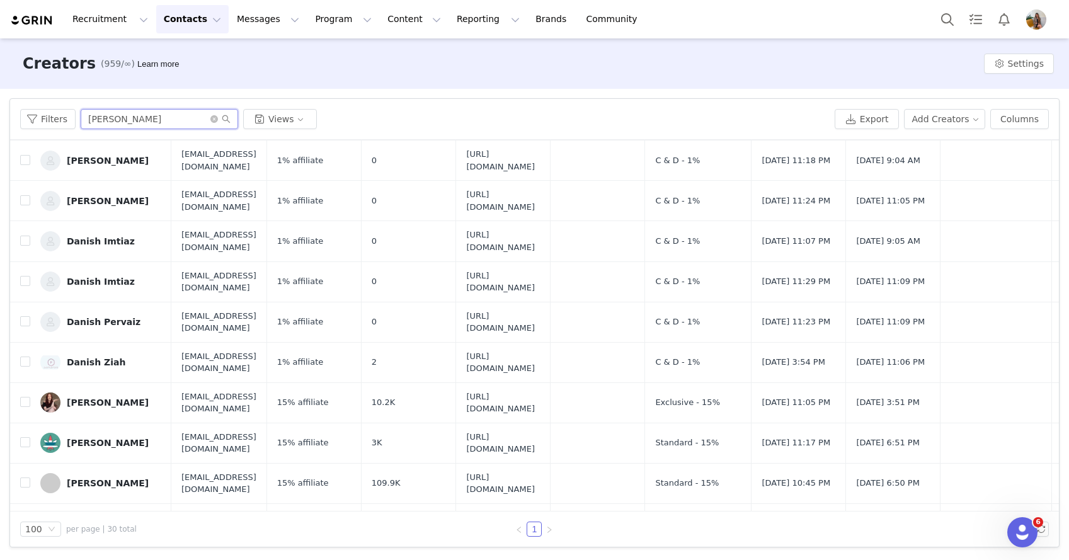
scroll to position [523, 0]
type input "[PERSON_NAME]"
click at [98, 477] on div "[PERSON_NAME]" at bounding box center [108, 482] width 82 height 10
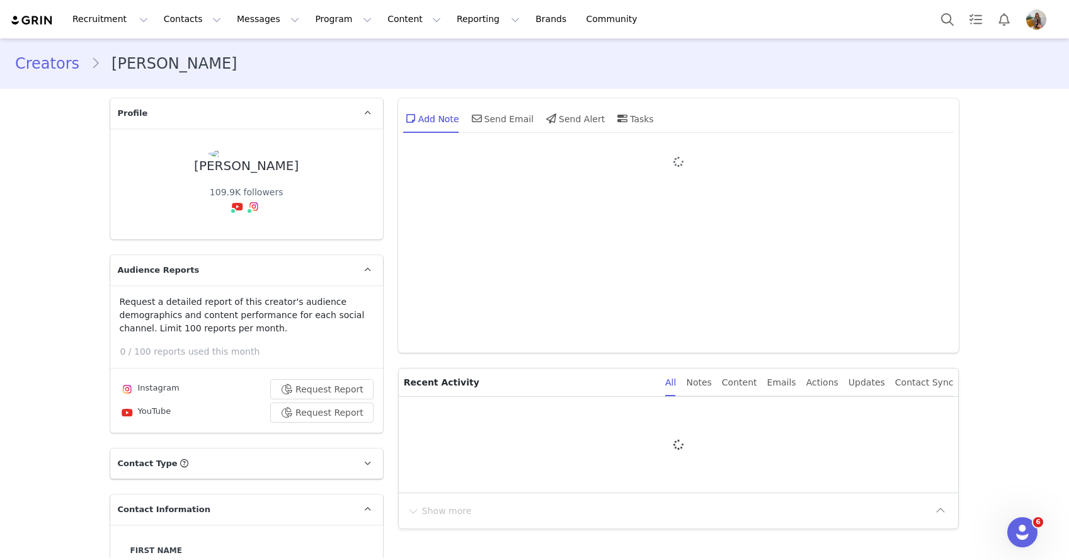
type input "+1 ([GEOGRAPHIC_DATA])"
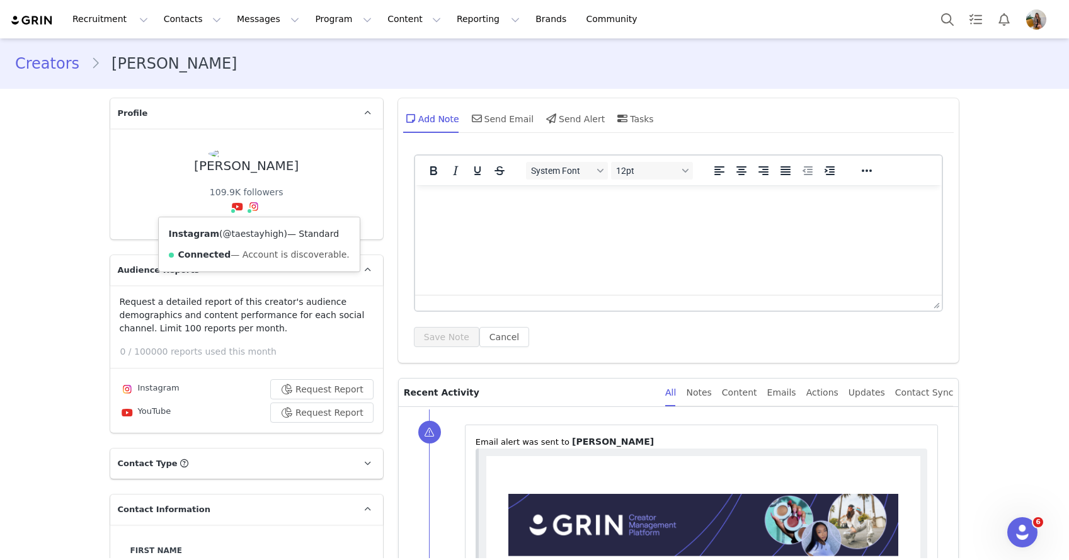
click at [248, 231] on link "@taestayhigh" at bounding box center [253, 234] width 61 height 10
